Goal: Navigation & Orientation: Find specific page/section

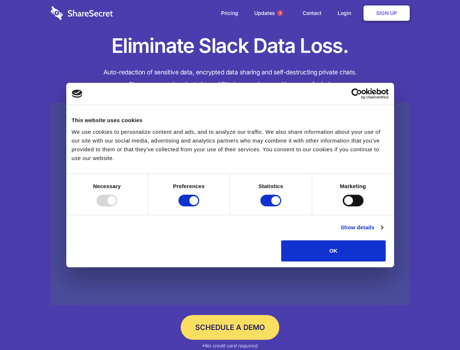
click at [117, 206] on div at bounding box center [106, 200] width 21 height 12
click at [199, 206] on input "Preferences" at bounding box center [188, 200] width 21 height 12
checkbox input "false"
click at [272, 206] on input "Statistics" at bounding box center [270, 200] width 21 height 12
checkbox input "false"
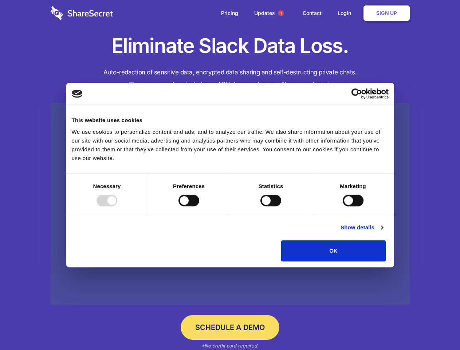
click at [343, 206] on input "Marketing" at bounding box center [353, 200] width 21 height 12
checkbox input "true"
click at [383, 232] on link "Show details" at bounding box center [361, 227] width 42 height 9
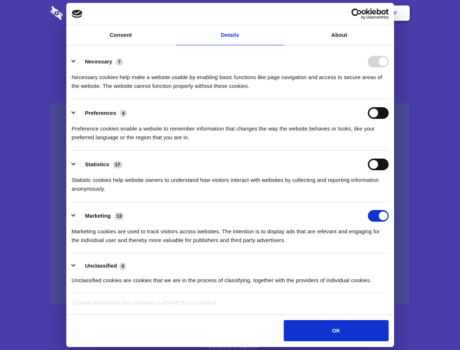
click at [392, 264] on ul "Necessary 7 Necessary cookies help make a website usable by enabling basic func…" at bounding box center [230, 170] width 324 height 245
click at [280, 13] on span "1" at bounding box center [281, 13] width 6 height 6
